Goal: Information Seeking & Learning: Learn about a topic

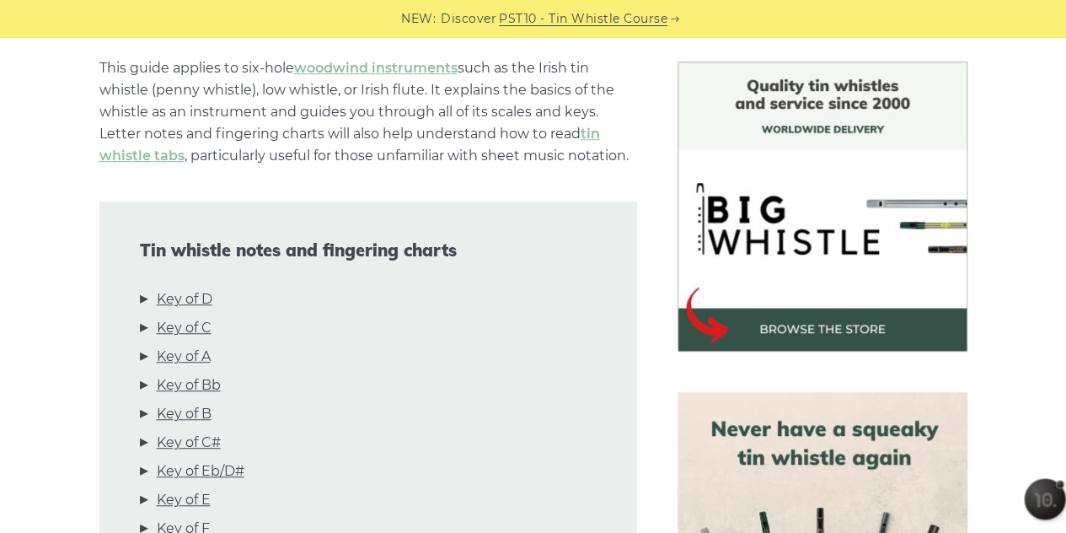
scroll to position [590, 0]
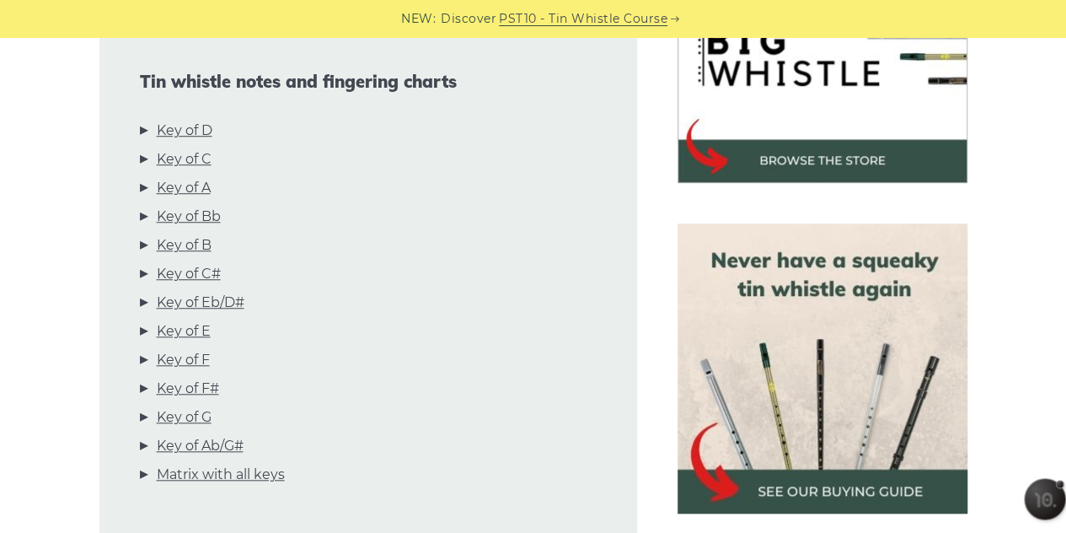
click at [199, 165] on link "Key of C" at bounding box center [184, 159] width 55 height 22
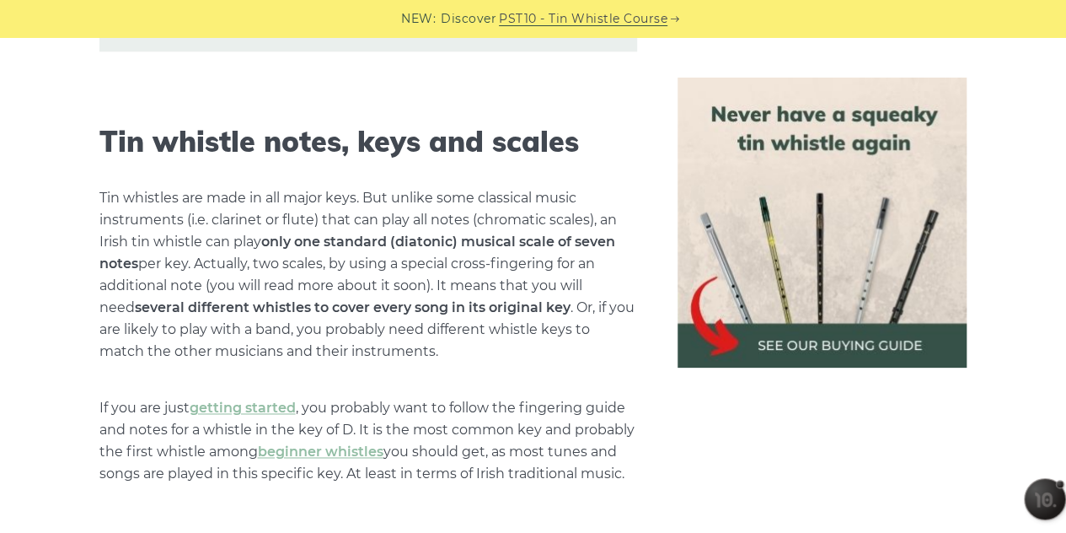
scroll to position [0, 0]
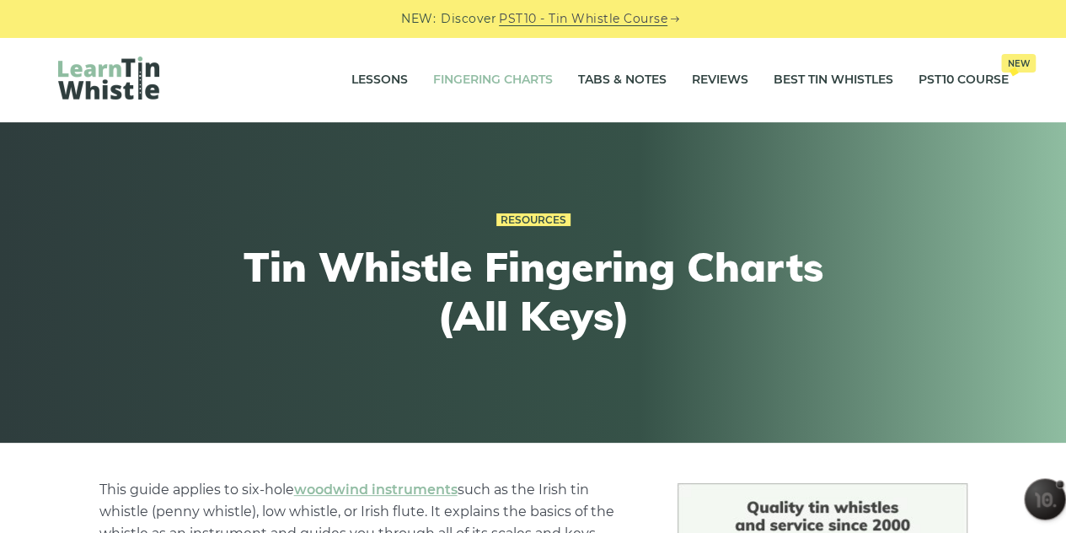
drag, startPoint x: 659, startPoint y: 437, endPoint x: 669, endPoint y: -73, distance: 510.8
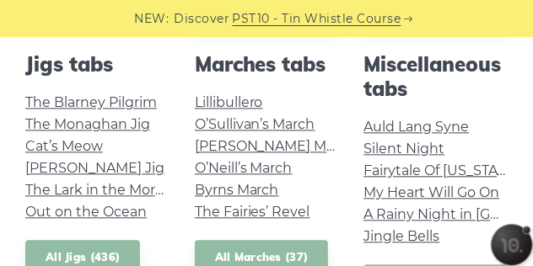
scroll to position [885, 0]
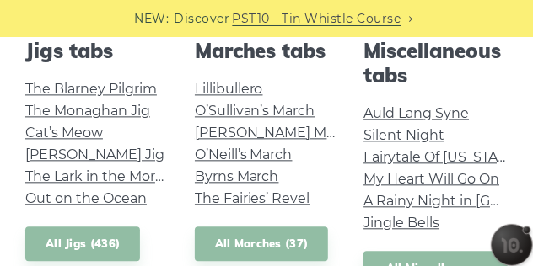
click at [421, 116] on link "Auld Lang Syne" at bounding box center [415, 113] width 105 height 16
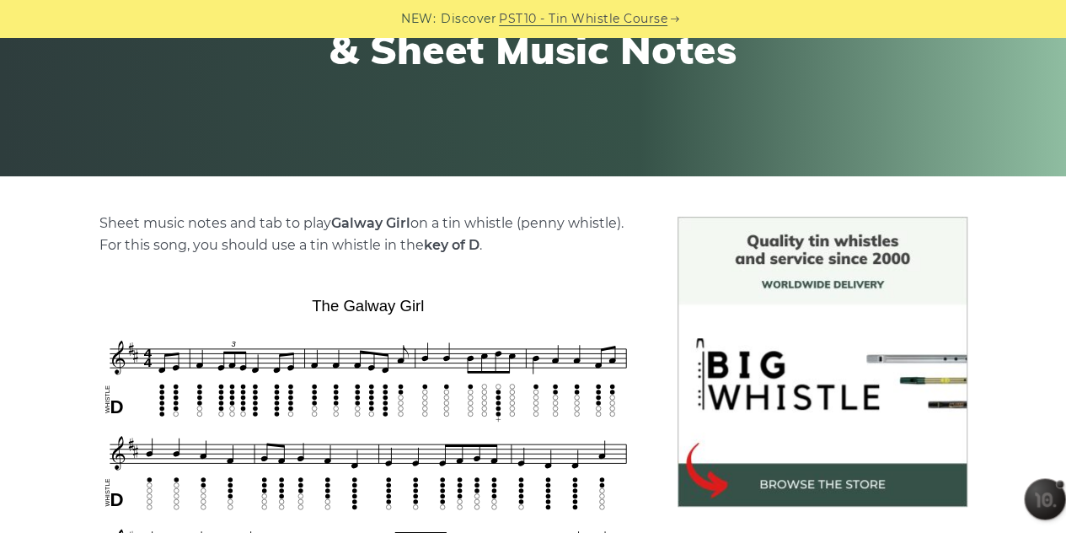
scroll to position [421, 0]
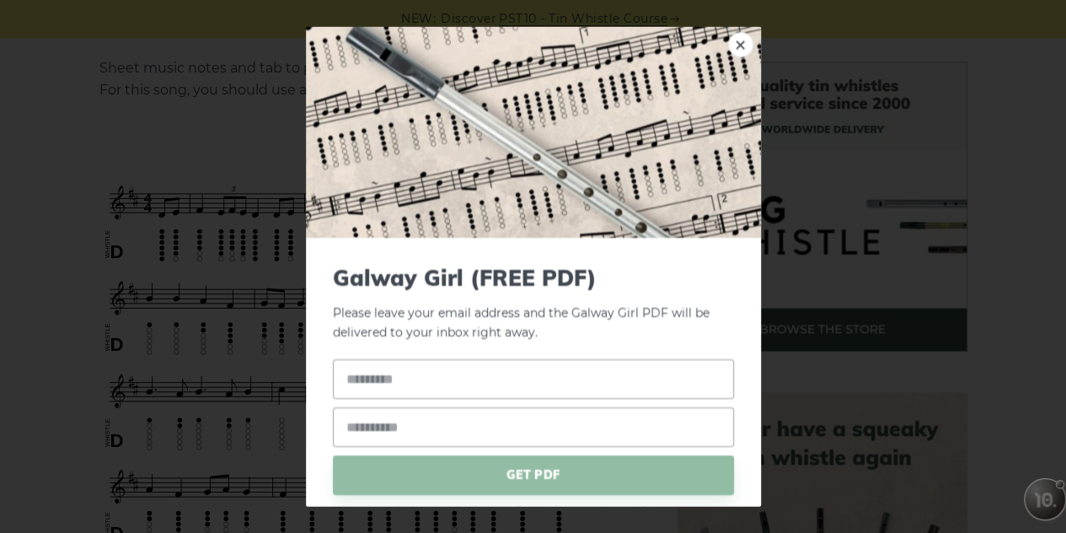
click at [728, 40] on link "×" at bounding box center [740, 44] width 25 height 25
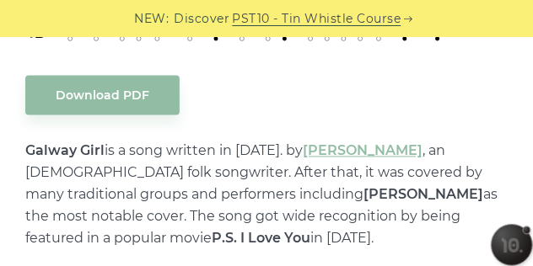
scroll to position [843, 0]
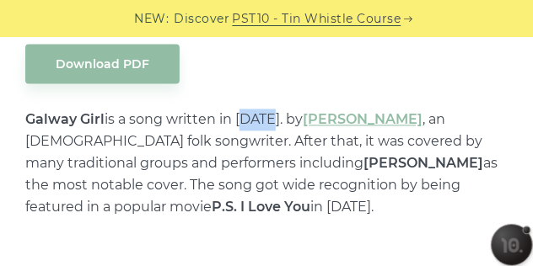
drag, startPoint x: 258, startPoint y: 116, endPoint x: 271, endPoint y: 116, distance: 12.6
click at [271, 116] on p "Galway Girl is a song written in 2000. by Steve Earle , an American folk songwr…" at bounding box center [266, 164] width 482 height 110
click at [230, 137] on p "Galway Girl is a song written in 2000. by Steve Earle , an American folk songwr…" at bounding box center [266, 164] width 482 height 110
click at [129, 127] on p "Galway Girl is a song written in 2000. by Steve Earle , an American folk songwr…" at bounding box center [266, 164] width 482 height 110
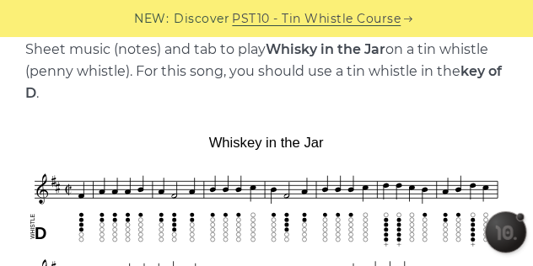
scroll to position [463, 0]
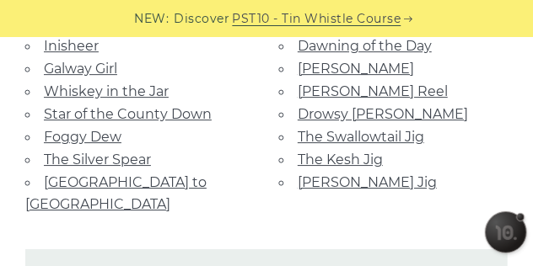
scroll to position [1264, 0]
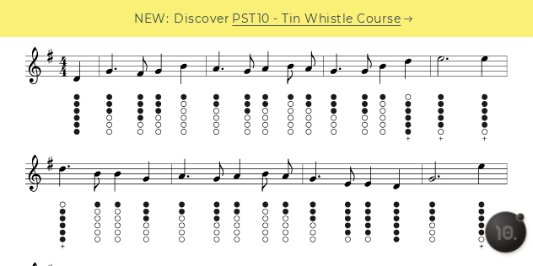
scroll to position [506, 0]
